Goal: Transaction & Acquisition: Purchase product/service

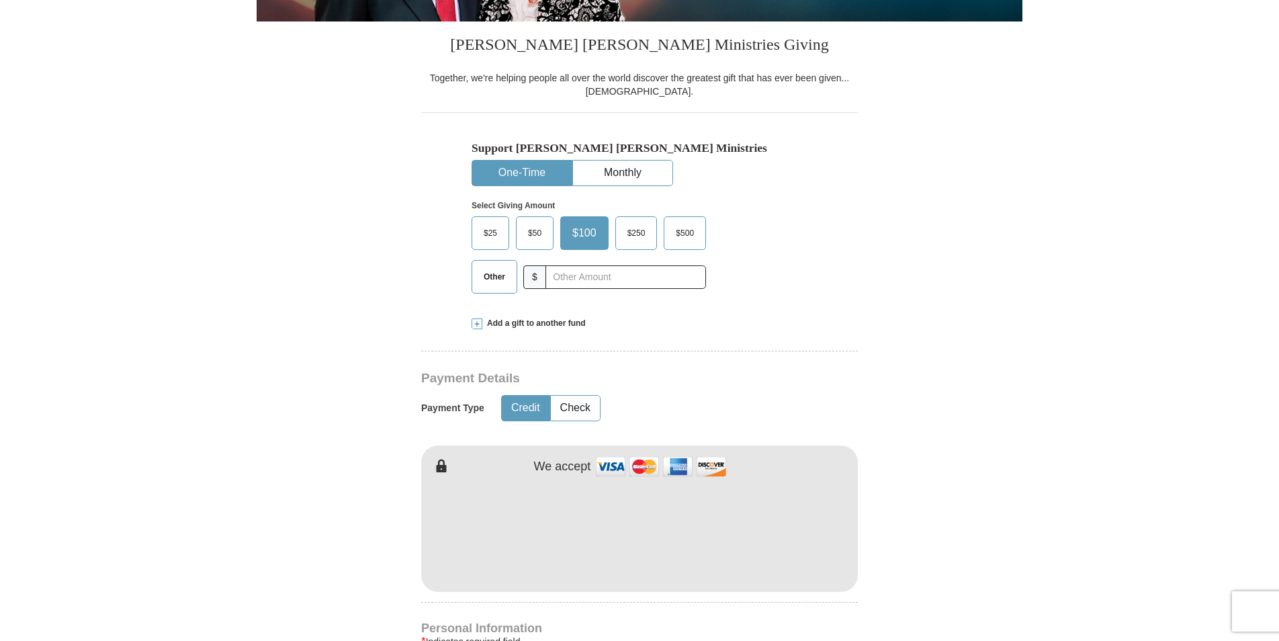
scroll to position [336, 0]
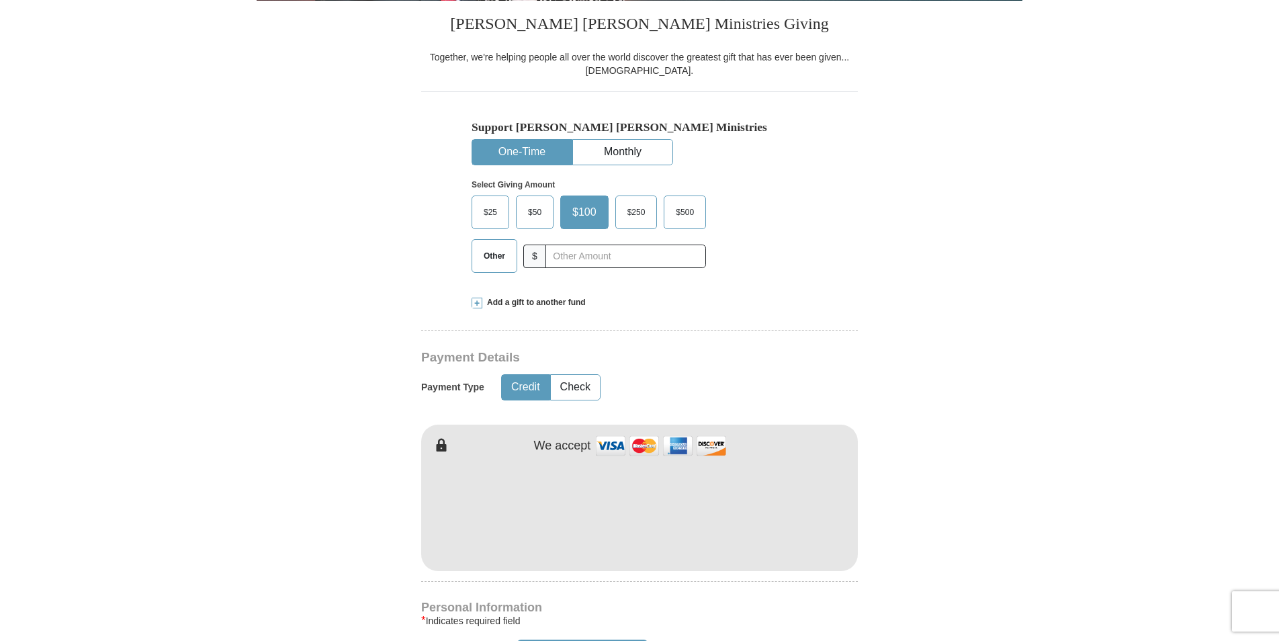
click at [503, 257] on span "Other" at bounding box center [494, 256] width 35 height 20
click at [0, 0] on input "Other" at bounding box center [0, 0] width 0 height 0
click at [500, 301] on span "Add a gift to another fund" at bounding box center [533, 302] width 103 height 11
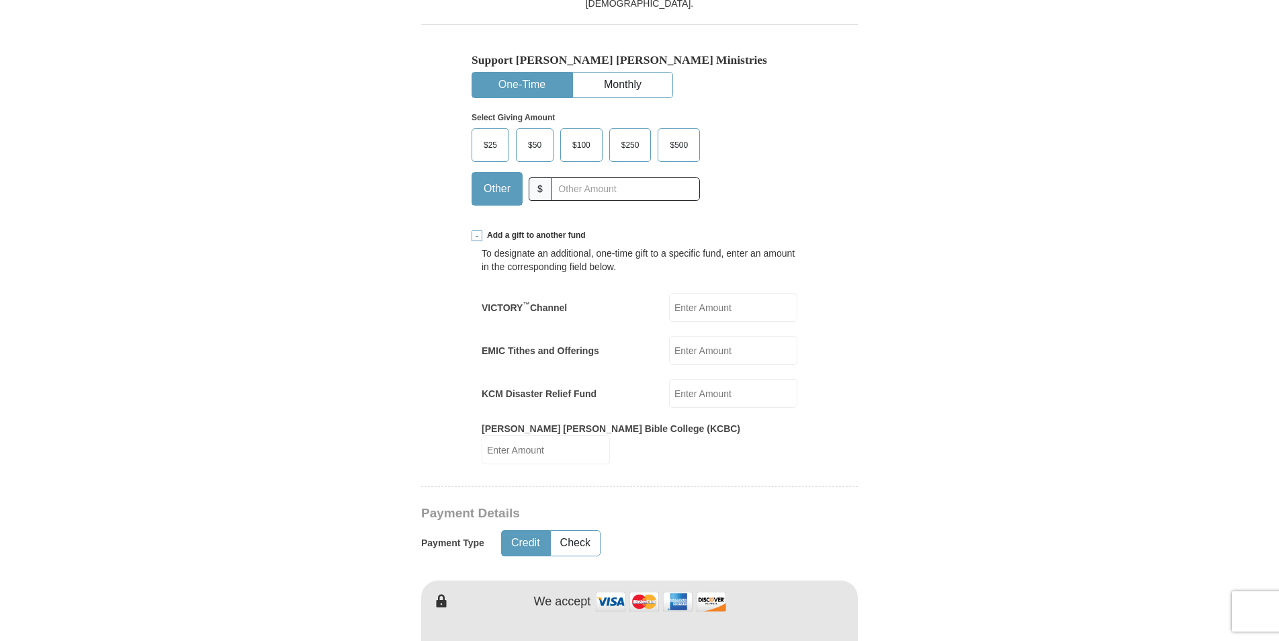
scroll to position [470, 0]
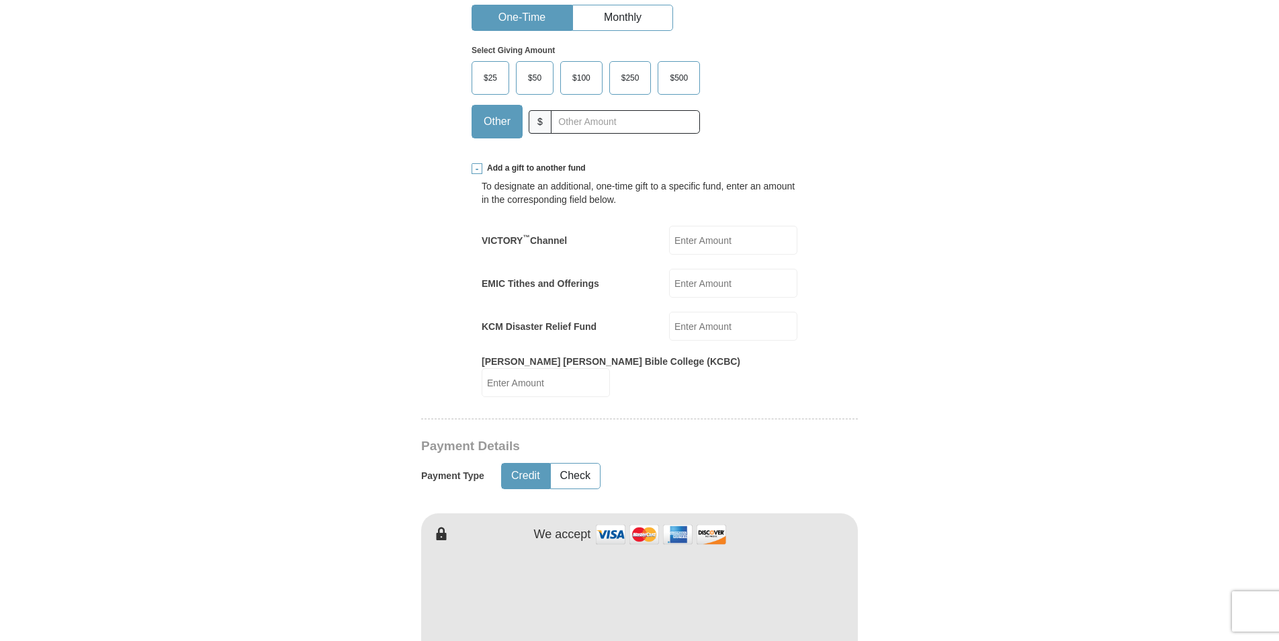
click at [763, 285] on input "EMIC Tithes and Offerings" at bounding box center [733, 283] width 128 height 29
type input "374.00"
type input "100.00"
type input "[PERSON_NAME]"
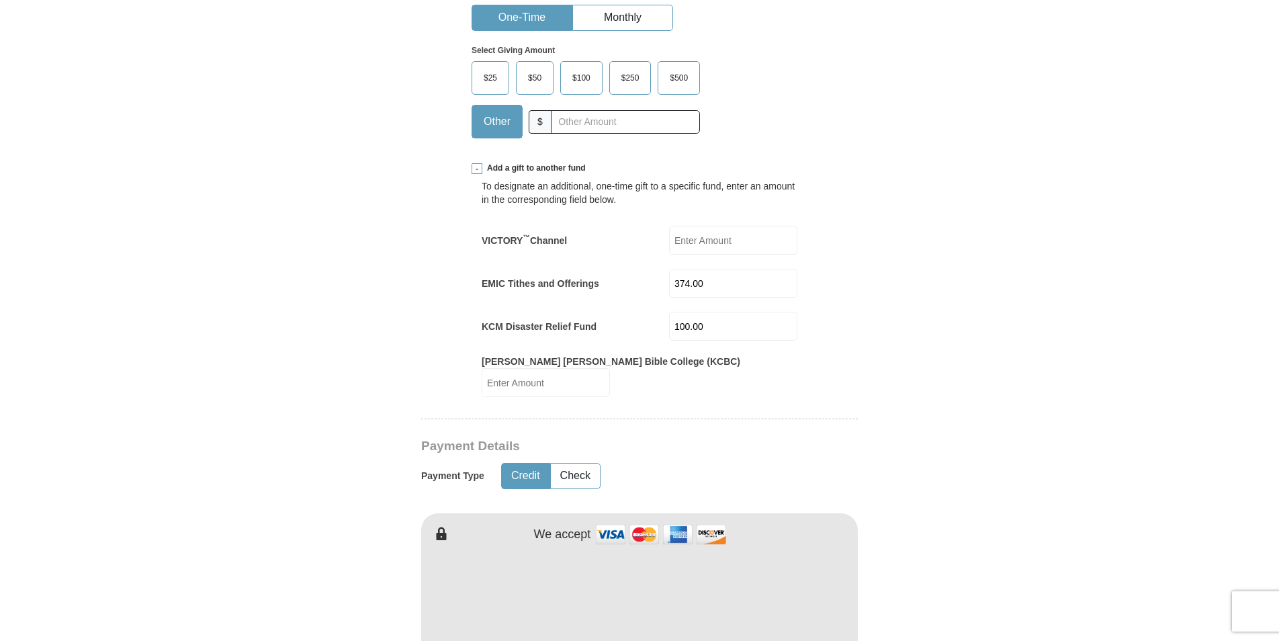
type input "[EMAIL_ADDRESS][DOMAIN_NAME]"
type input "[DOMAIN_NAME] 218"
type input "[STREET_ADDRESS][PERSON_NAME]"
type input "Longwood"
select select "NC"
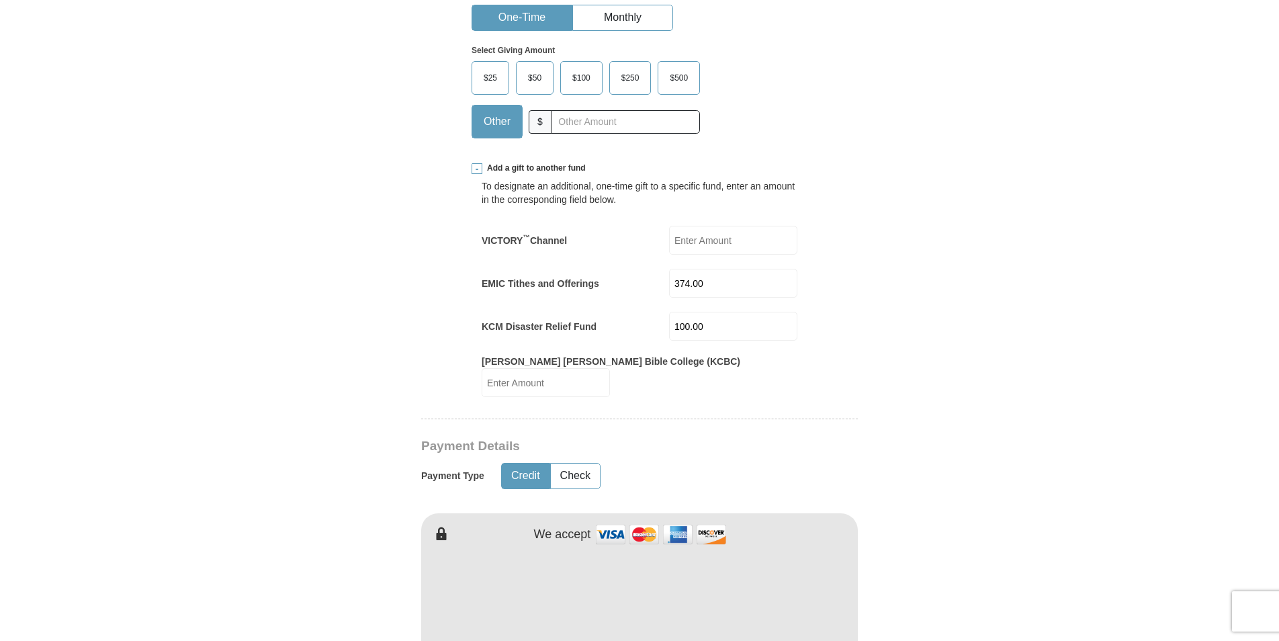
type input "28452"
type input "9102874755"
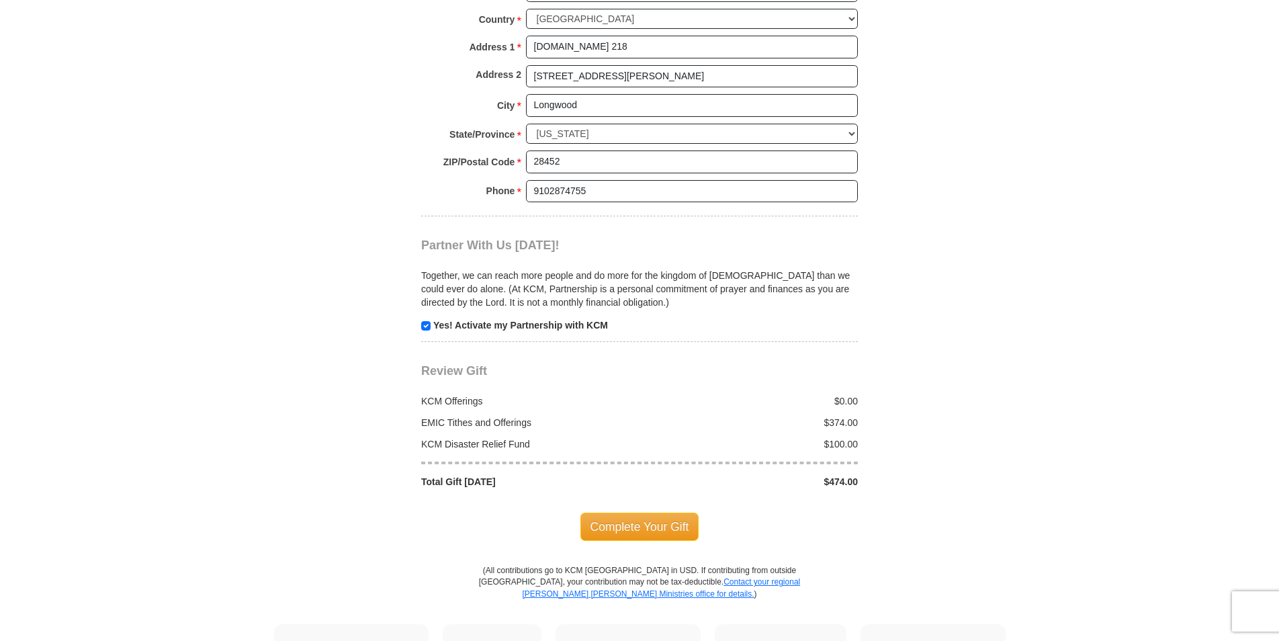
scroll to position [1410, 0]
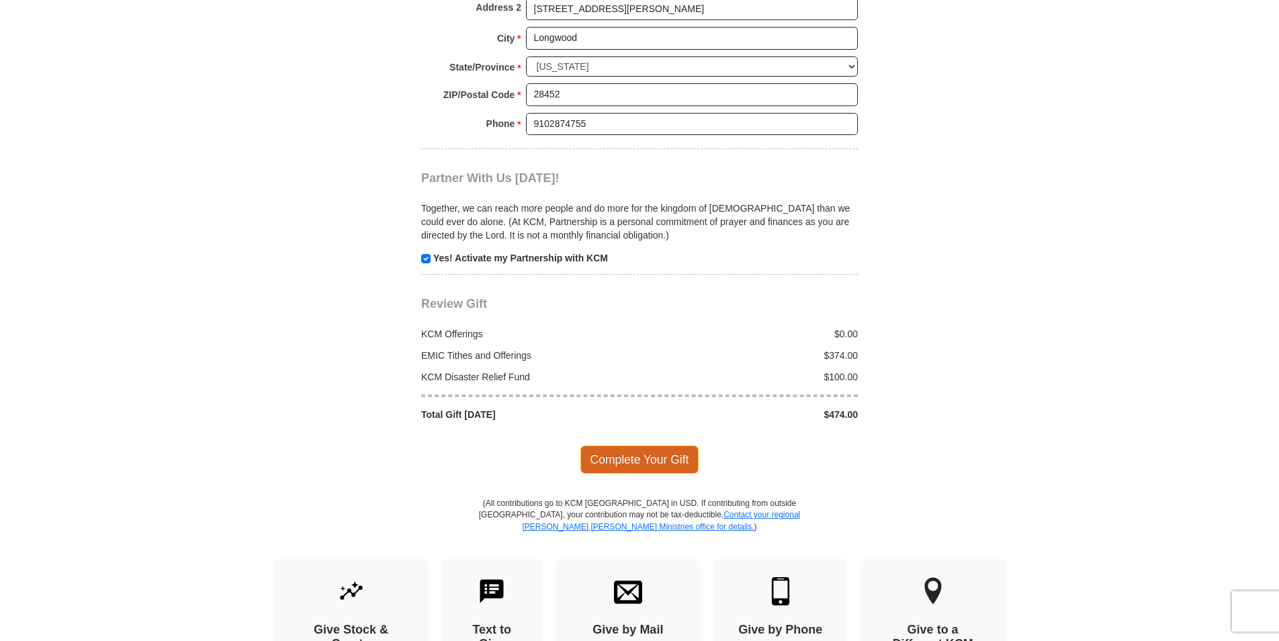
click at [658, 447] on span "Complete Your Gift" at bounding box center [639, 459] width 119 height 28
